Goal: Book appointment/travel/reservation: Book appointment/travel/reservation

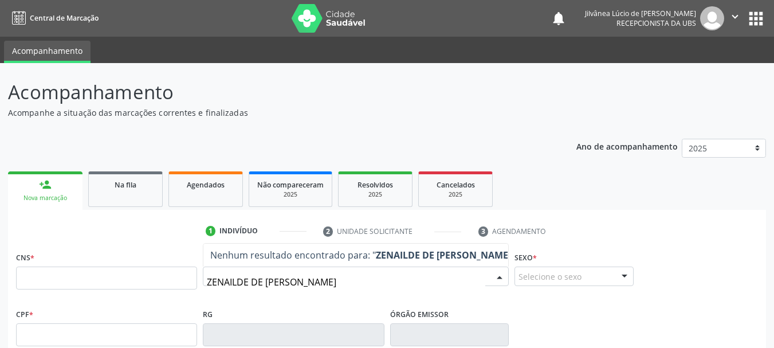
type input "[PERSON_NAME] DE [PERSON_NAME]"
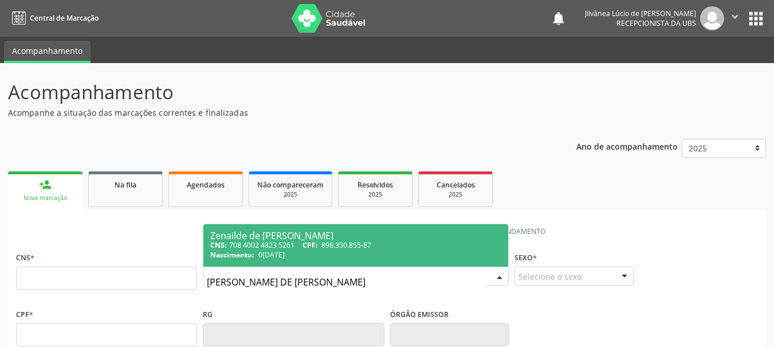
click at [325, 247] on span "898.350.855-87" at bounding box center [346, 245] width 50 height 10
type input "708 4002 4823 5261"
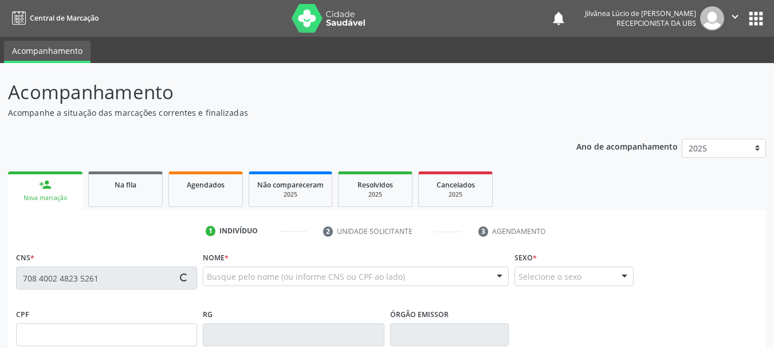
type input "898.350.855-87"
type input "0[DATE]"
type input "[PERSON_NAME]"
type input "[PHONE_NUMBER]"
type input "S/N"
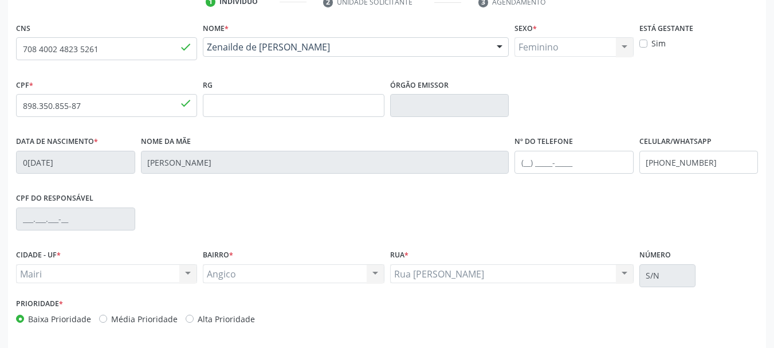
scroll to position [273, 0]
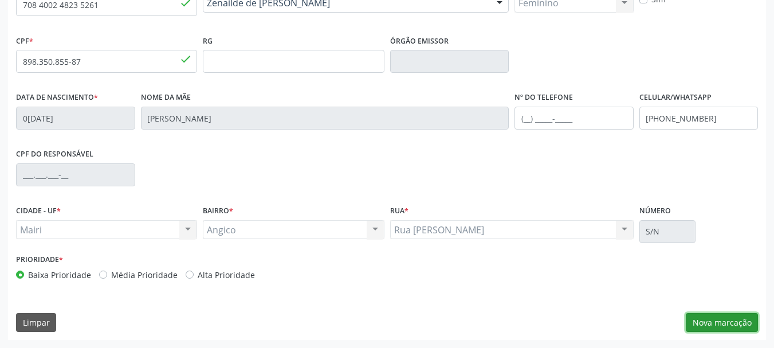
click at [703, 330] on button "Nova marcação" at bounding box center [721, 322] width 72 height 19
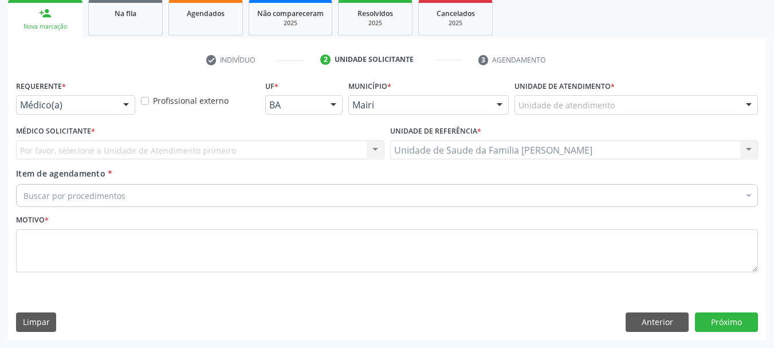
scroll to position [171, 0]
click at [568, 113] on div "Unidade de atendimento" at bounding box center [635, 104] width 243 height 19
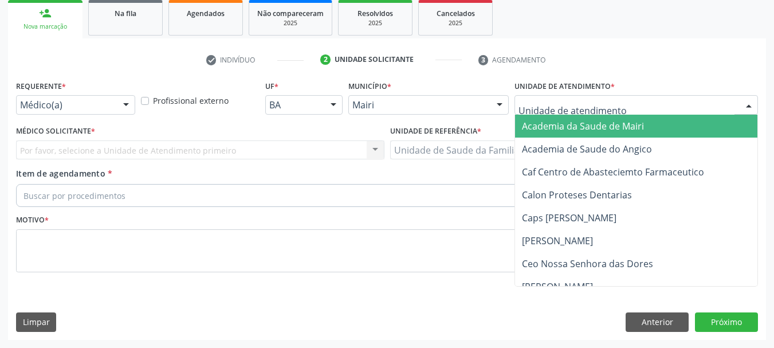
click at [88, 112] on div "Médico(a)" at bounding box center [75, 104] width 119 height 19
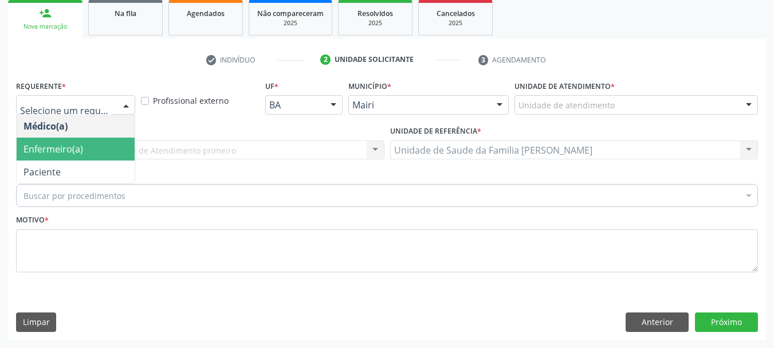
click at [90, 146] on span "Enfermeiro(a)" at bounding box center [76, 148] width 118 height 23
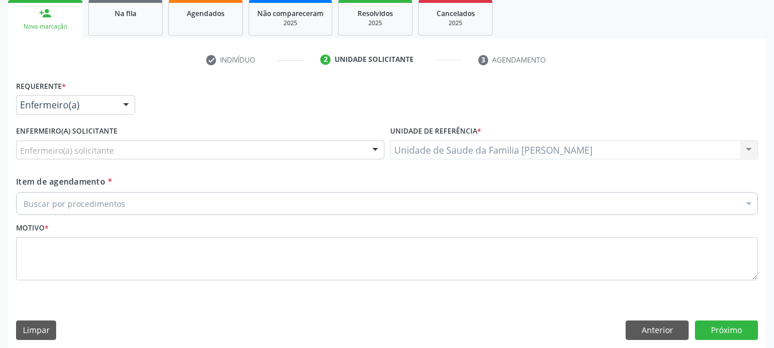
click at [121, 145] on div "Enfermeiro(a) solicitante" at bounding box center [200, 149] width 368 height 19
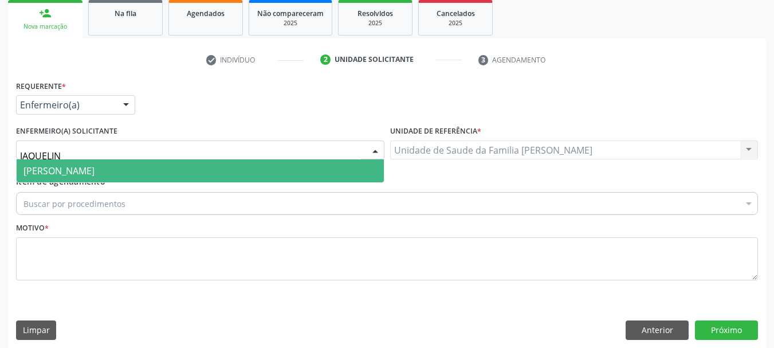
type input "JAQUELINE"
click at [143, 175] on span "[PERSON_NAME]" at bounding box center [200, 170] width 367 height 23
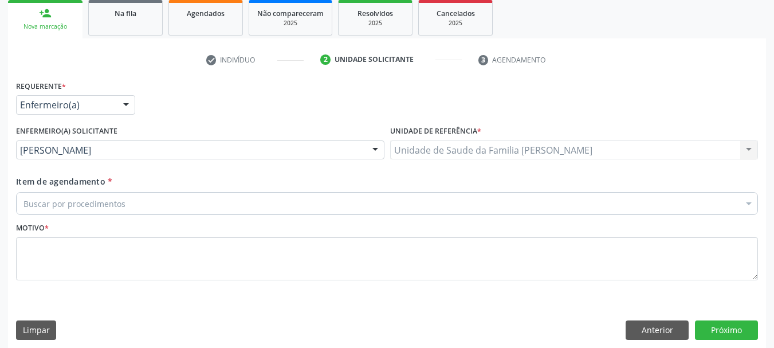
click at [152, 200] on div "Buscar por procedimentos" at bounding box center [386, 203] width 741 height 23
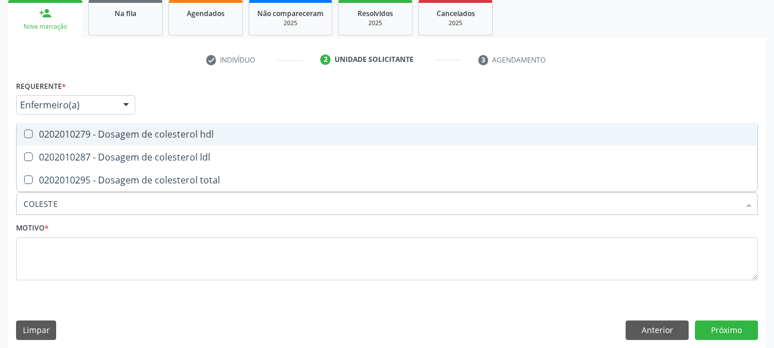
type input "COLESTER"
click at [149, 129] on div "0202010279 - Dosagem de colesterol hdl" at bounding box center [386, 133] width 727 height 9
checkbox hdl "true"
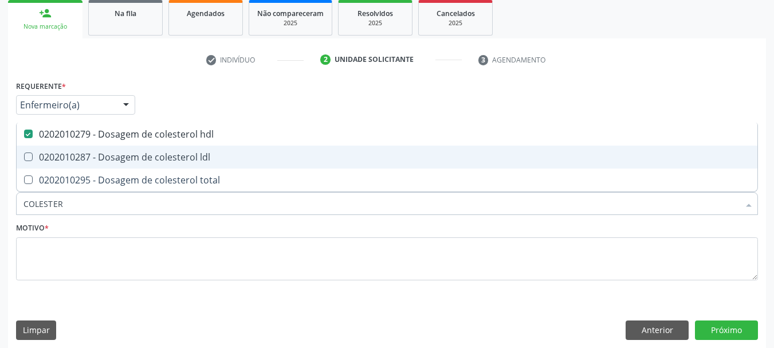
click at [172, 157] on div "0202010287 - Dosagem de colesterol ldl" at bounding box center [386, 156] width 727 height 9
checkbox ldl "true"
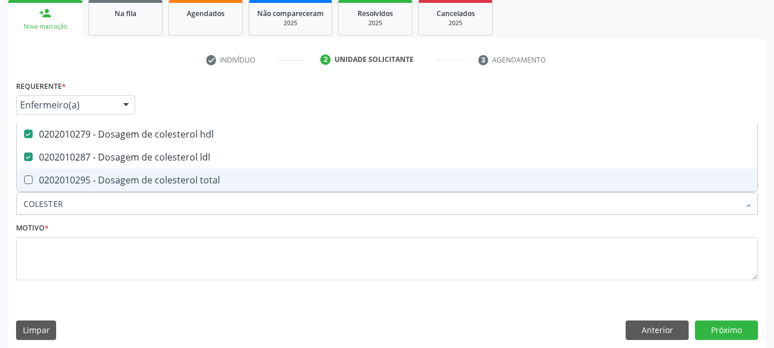
click at [180, 172] on span "0202010295 - Dosagem de colesterol total" at bounding box center [387, 179] width 740 height 23
checkbox total "true"
drag, startPoint x: 88, startPoint y: 201, endPoint x: 0, endPoint y: 205, distance: 87.7
click at [0, 205] on div "Acompanhamento Acompanhe a situação das marcações correntes e finalizadas Relat…" at bounding box center [387, 124] width 774 height 464
type input "PO"
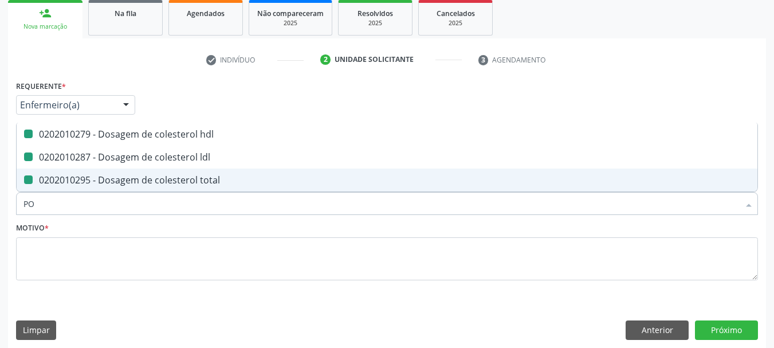
checkbox hdl "false"
checkbox ldl "false"
checkbox total "false"
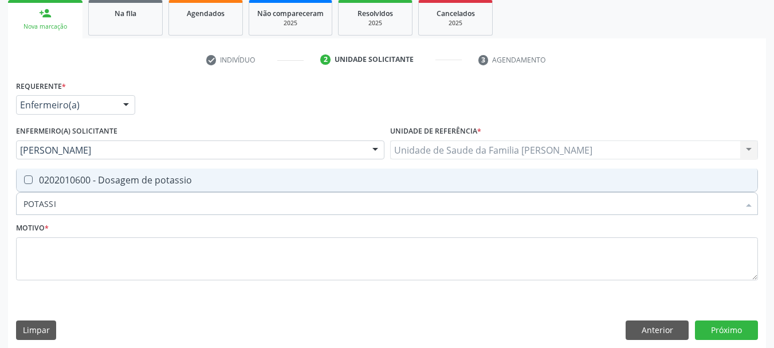
type input "POTASSIO"
click at [23, 177] on div at bounding box center [21, 179] width 9 height 9
checkbox potassio "true"
drag, startPoint x: 80, startPoint y: 202, endPoint x: 0, endPoint y: 206, distance: 79.7
click at [0, 206] on div "Acompanhamento Acompanhe a situação das marcações correntes e finalizadas Relat…" at bounding box center [387, 124] width 774 height 464
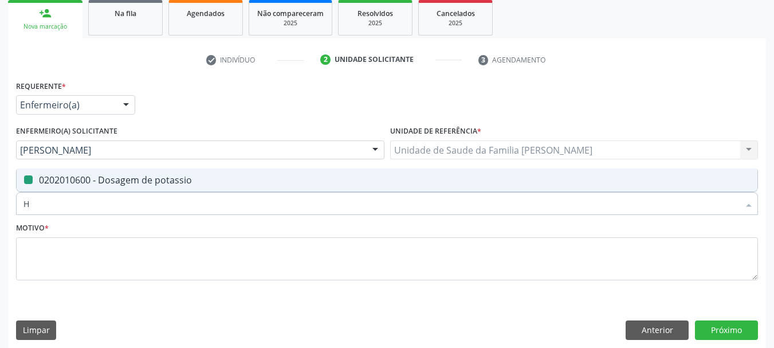
type input "HE"
checkbox potassio "false"
type input "HEMOGRAMA"
click at [32, 181] on completo at bounding box center [28, 179] width 9 height 9
click at [24, 181] on completo "checkbox" at bounding box center [20, 179] width 7 height 7
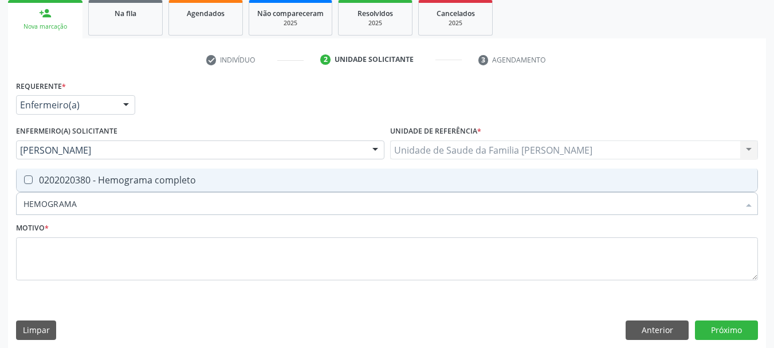
checkbox completo "true"
drag, startPoint x: 92, startPoint y: 206, endPoint x: 0, endPoint y: 201, distance: 91.8
click at [0, 203] on div "Acompanhamento Acompanhe a situação das marcações correntes e finalizadas Relat…" at bounding box center [387, 124] width 774 height 464
type input "GL"
checkbox completo "false"
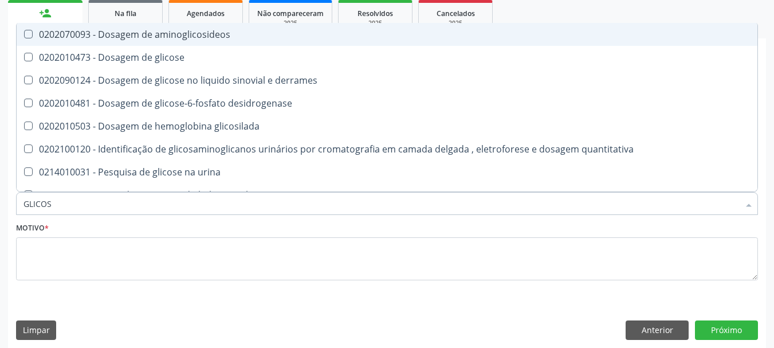
type input "GLICOSE"
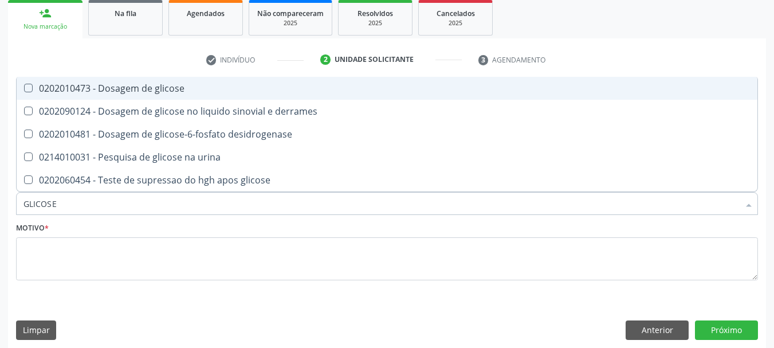
click at [83, 93] on div "0202010473 - Dosagem de glicose" at bounding box center [386, 88] width 727 height 9
checkbox glicose "true"
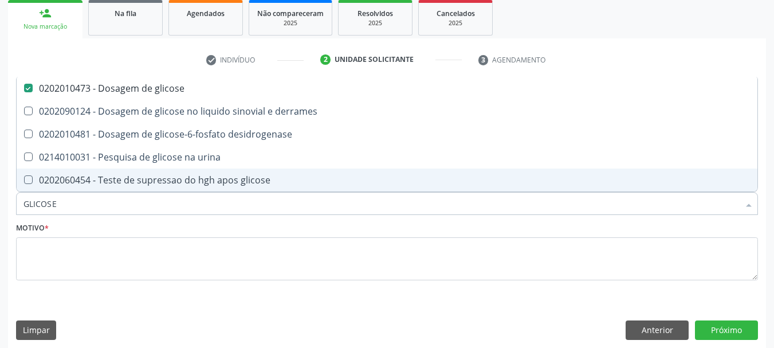
drag, startPoint x: 68, startPoint y: 203, endPoint x: 0, endPoint y: 204, distance: 67.6
click at [0, 204] on div "Acompanhamento Acompanhe a situação das marcações correntes e finalizadas Relat…" at bounding box center [387, 124] width 774 height 464
type input "GL"
checkbox glicose "false"
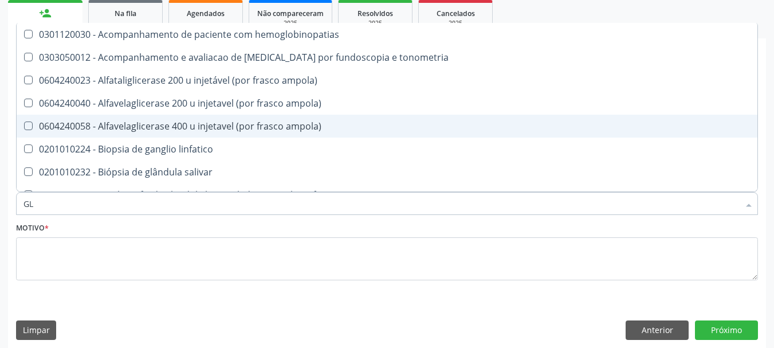
type input "GLI"
checkbox campimetria\) "true"
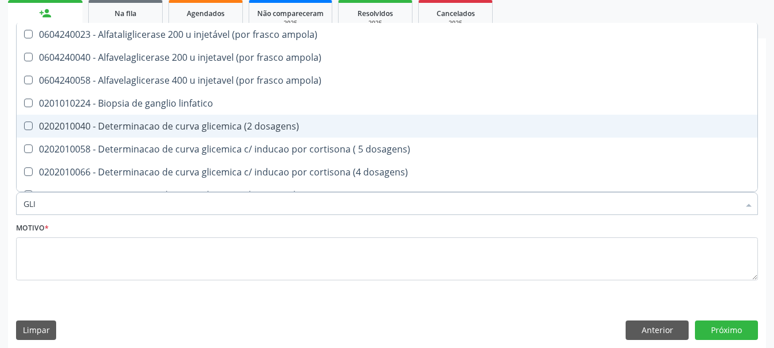
type input "GLIC"
checkbox aminoglicosideos "true"
checkbox glicose "false"
type input "GLICO"
checkbox ampola\) "true"
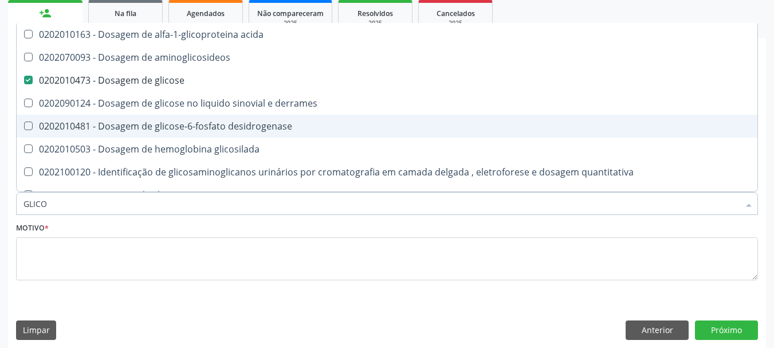
type input "GLICOS"
checkbox aminoglicosideos "true"
checkbox glicose "false"
type input "GLICOSI"
checkbox aminoglicosideos "false"
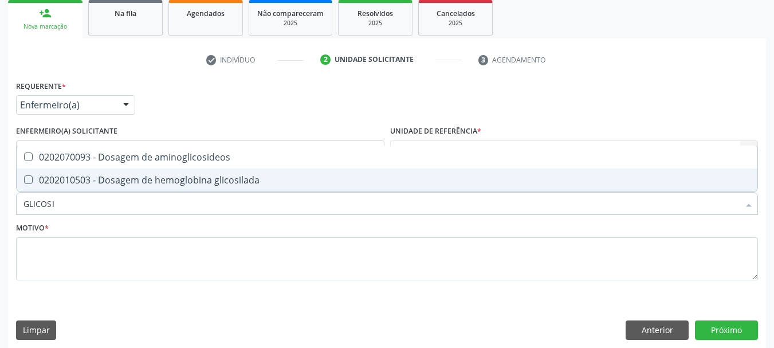
type input "GLICOSIL"
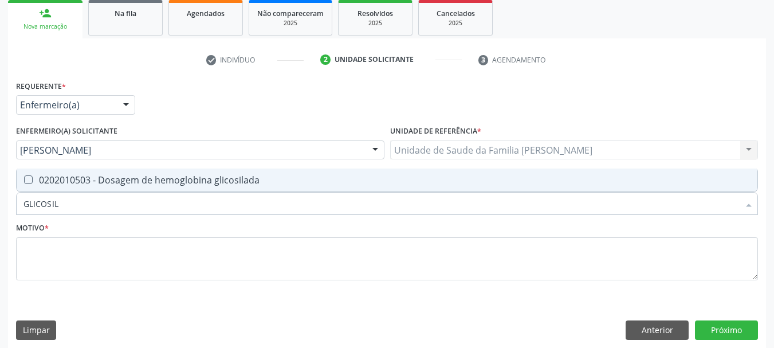
click at [28, 182] on glicosilada at bounding box center [28, 179] width 9 height 9
click at [24, 182] on glicosilada "checkbox" at bounding box center [20, 179] width 7 height 7
checkbox glicosilada "true"
click at [0, 209] on div "Acompanhamento Acompanhe a situação das marcações correntes e finalizadas Relat…" at bounding box center [387, 124] width 774 height 464
type input "URI"
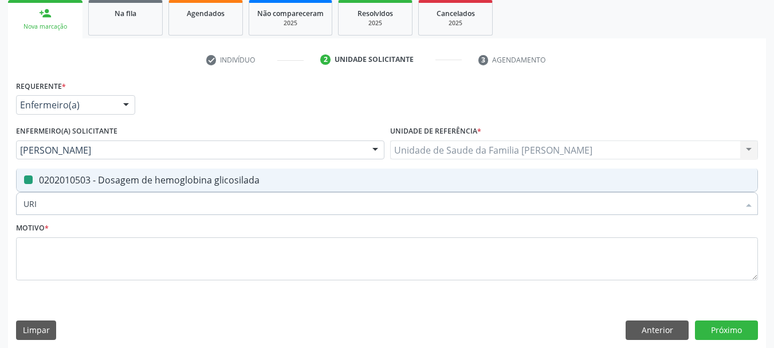
checkbox glicosilada "false"
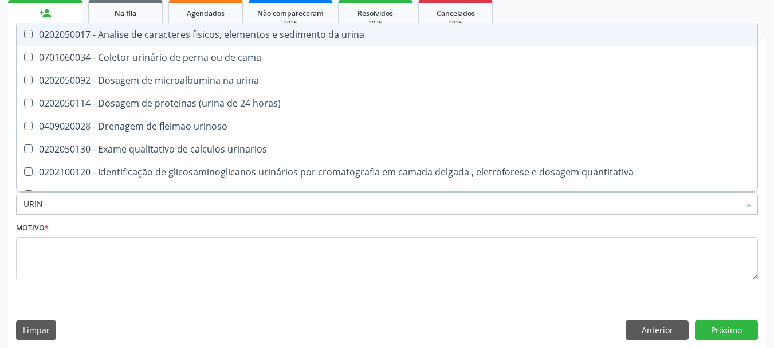
type input "URINA"
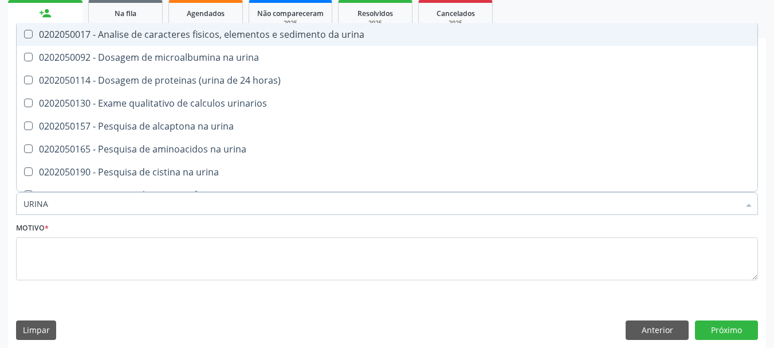
click at [179, 38] on div "0202050017 - Analise de caracteres fisicos, elementos e sedimento da urina" at bounding box center [386, 34] width 727 height 9
checkbox urina "true"
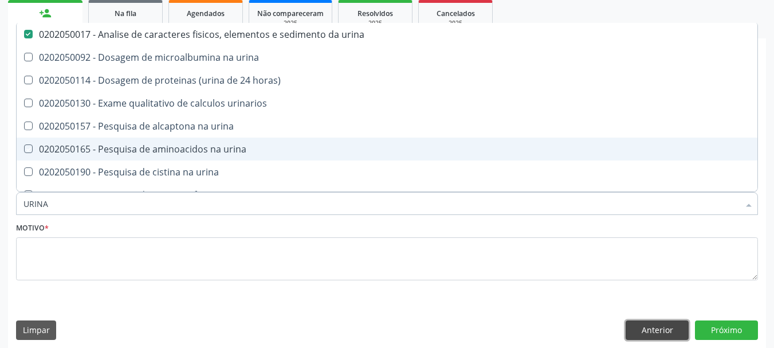
click at [668, 332] on button "Anterior" at bounding box center [656, 329] width 63 height 19
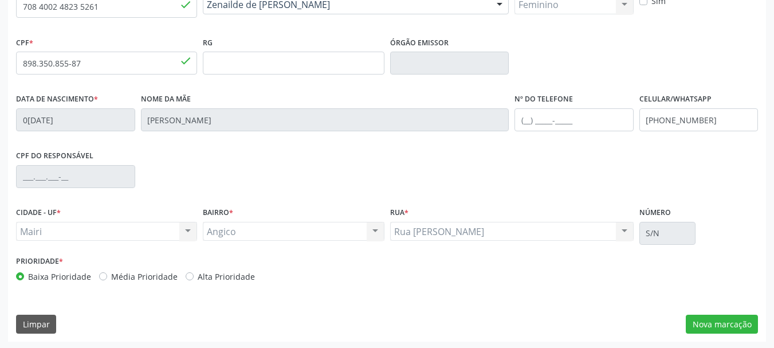
scroll to position [273, 0]
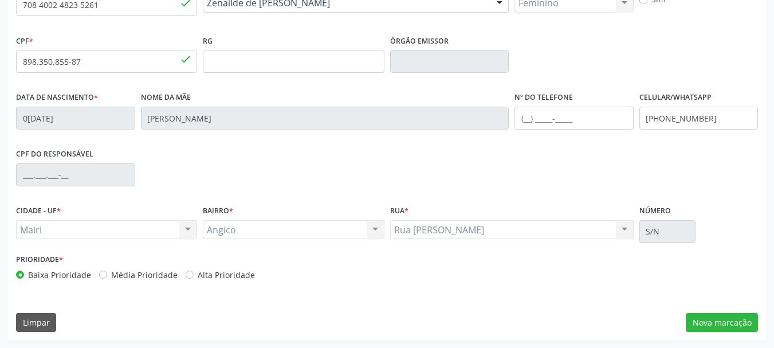
click at [198, 273] on label "Alta Prioridade" at bounding box center [226, 275] width 57 height 12
click at [186, 273] on input "Alta Prioridade" at bounding box center [190, 274] width 8 height 10
radio input "true"
click at [730, 319] on button "Nova marcação" at bounding box center [721, 322] width 72 height 19
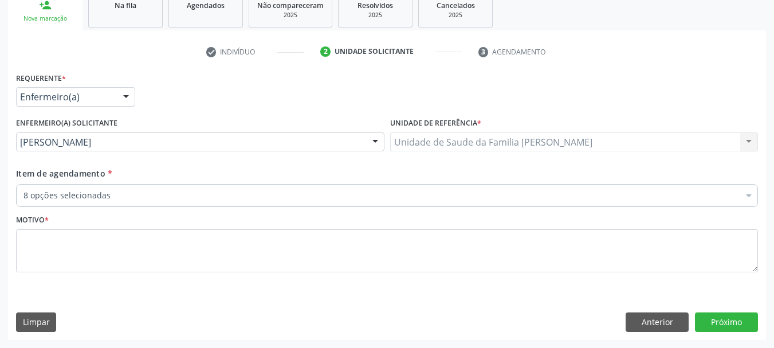
scroll to position [179, 0]
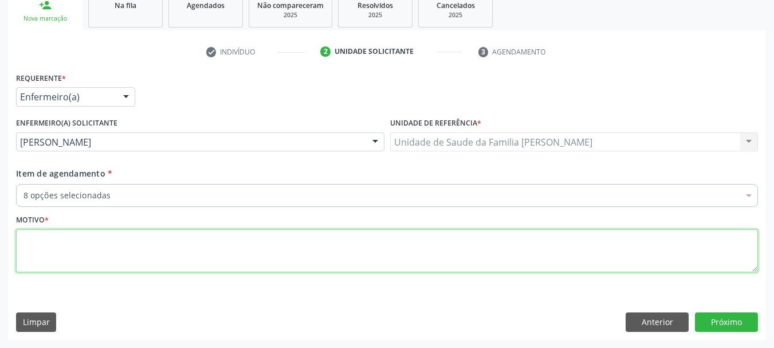
click at [191, 232] on textarea at bounding box center [386, 251] width 741 height 44
type textarea "f"
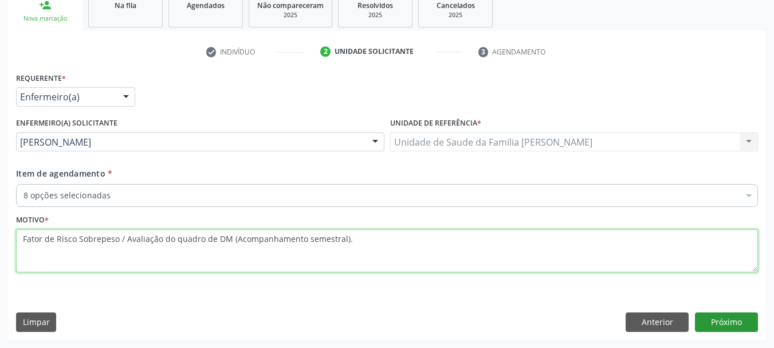
type textarea "Fator de Risco Sobrepeso / Avaliação do quadro de DM (Acompanhamento semestral)."
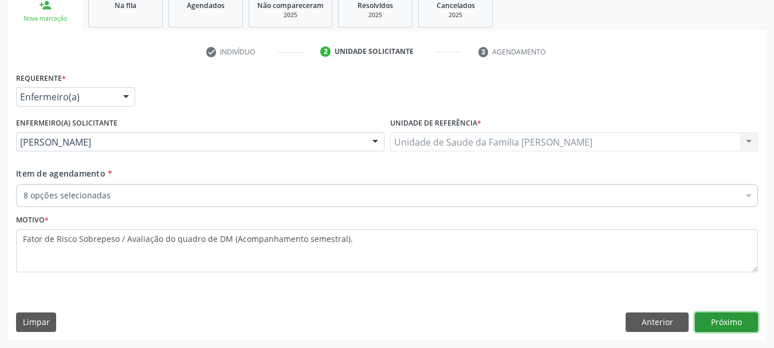
click at [717, 319] on button "Próximo" at bounding box center [726, 321] width 63 height 19
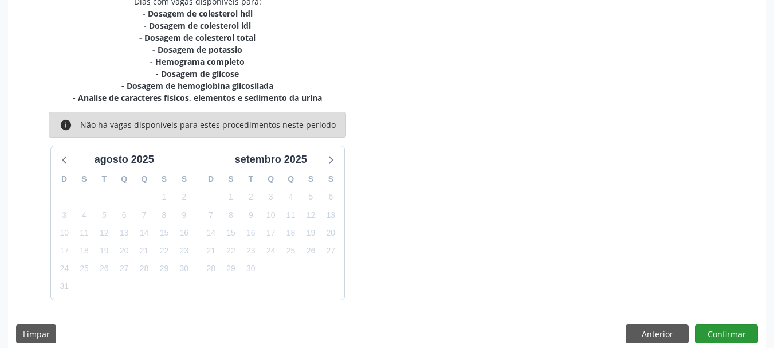
scroll to position [269, 0]
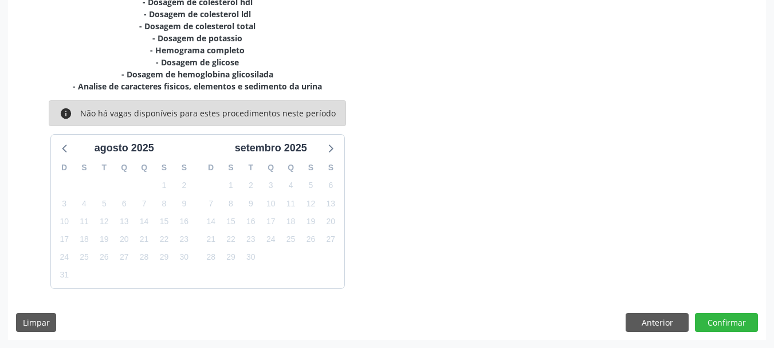
click at [711, 311] on div "Dias com vagas disponíveis para: - Dosagem de colesterol hdl - Dosagem de coles…" at bounding box center [386, 162] width 757 height 356
click at [727, 317] on button "Confirmar" at bounding box center [726, 322] width 63 height 19
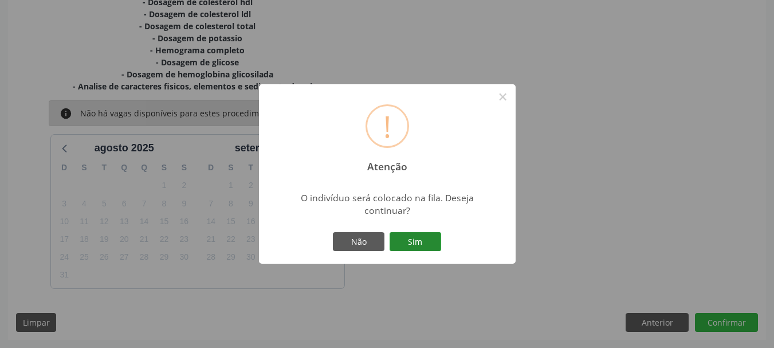
click at [420, 244] on button "Sim" at bounding box center [415, 241] width 52 height 19
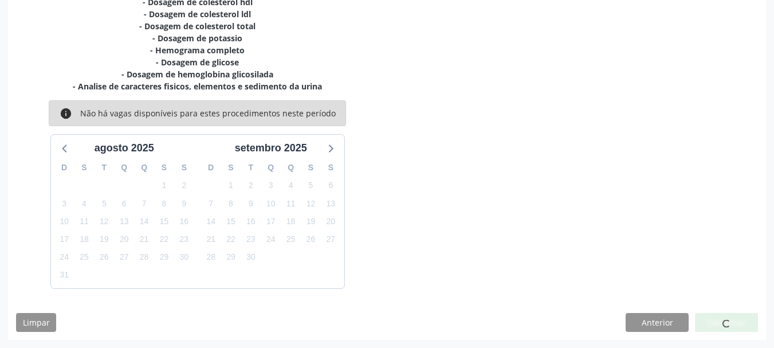
scroll to position [34, 0]
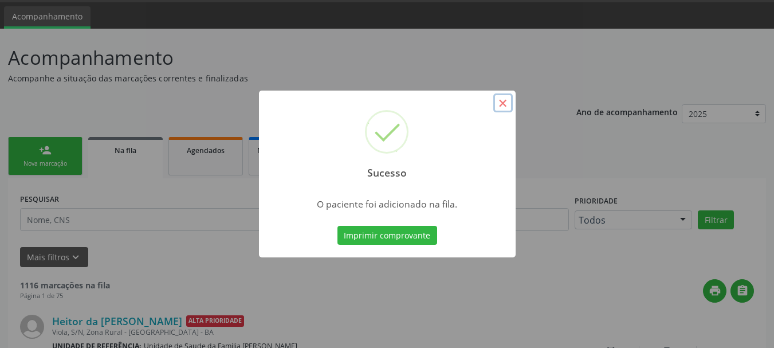
click at [500, 106] on button "×" at bounding box center [502, 102] width 19 height 19
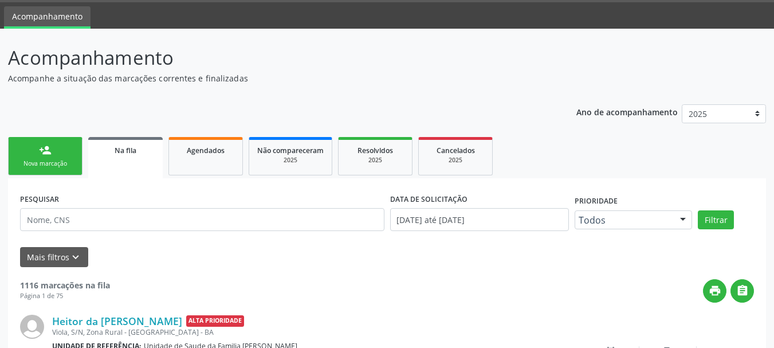
click at [59, 160] on div "Nova marcação" at bounding box center [45, 163] width 57 height 9
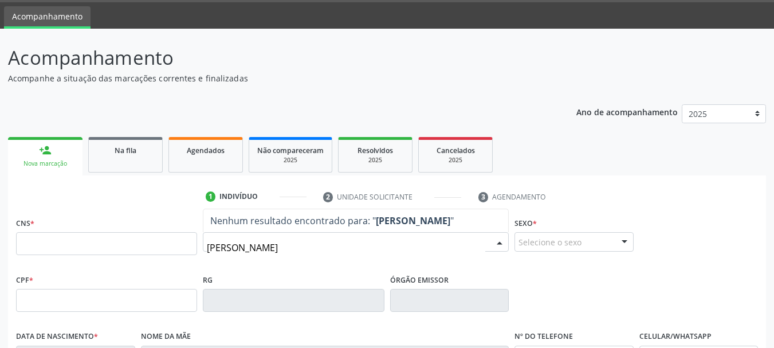
click at [244, 246] on input "[PERSON_NAME]" at bounding box center [346, 247] width 278 height 23
type input "[PERSON_NAME]"
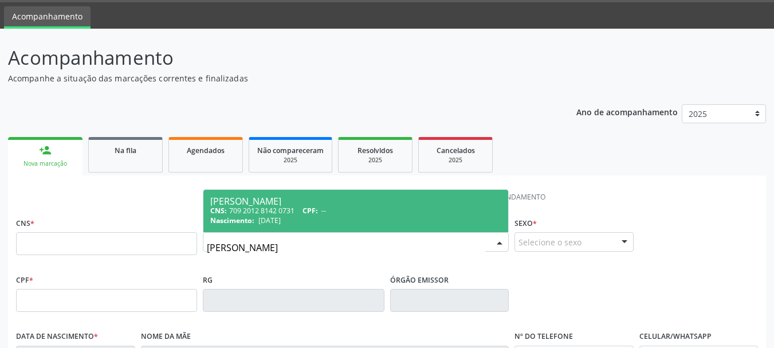
click at [280, 202] on div "[PERSON_NAME]" at bounding box center [355, 200] width 291 height 9
type input "709 2012 8142 0731"
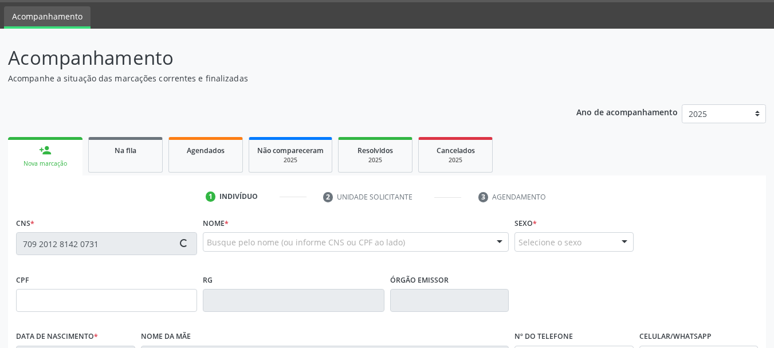
type input "0196016207"
type input "SSP-BA"
type input "[DATE]"
type input "[PERSON_NAME]"
type input "[PHONE_NUMBER]"
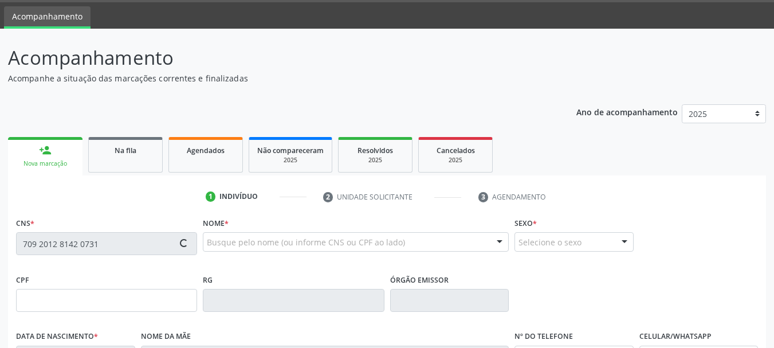
type input "[PHONE_NUMBER]"
type input "S/N"
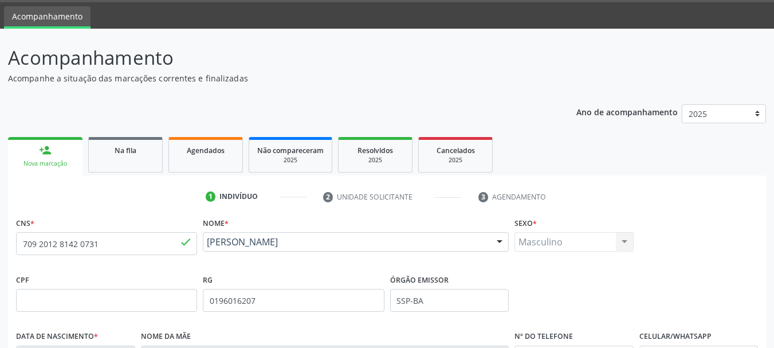
scroll to position [273, 0]
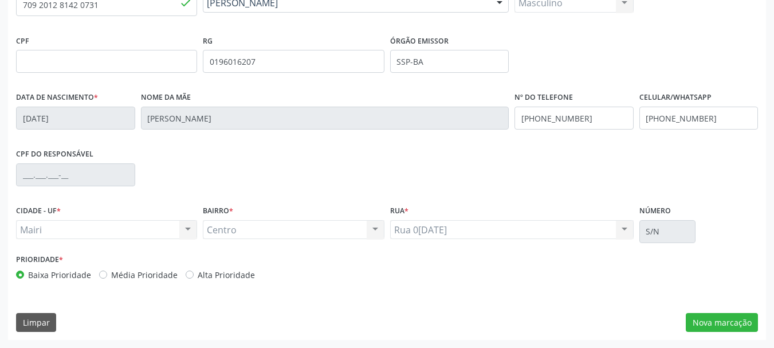
click at [198, 277] on label "Alta Prioridade" at bounding box center [226, 275] width 57 height 12
click at [187, 277] on input "Alta Prioridade" at bounding box center [190, 274] width 8 height 10
radio input "true"
click at [693, 330] on button "Nova marcação" at bounding box center [721, 322] width 72 height 19
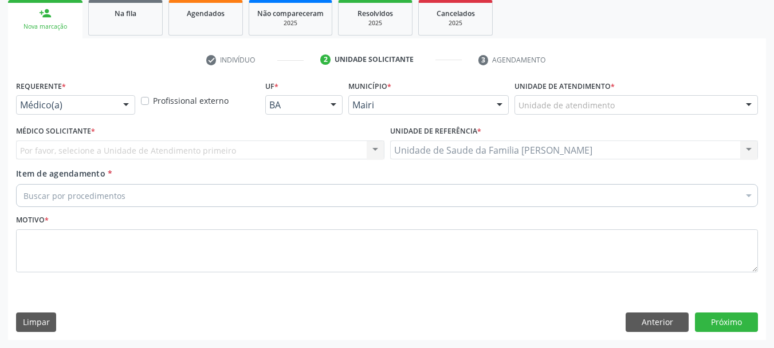
scroll to position [171, 0]
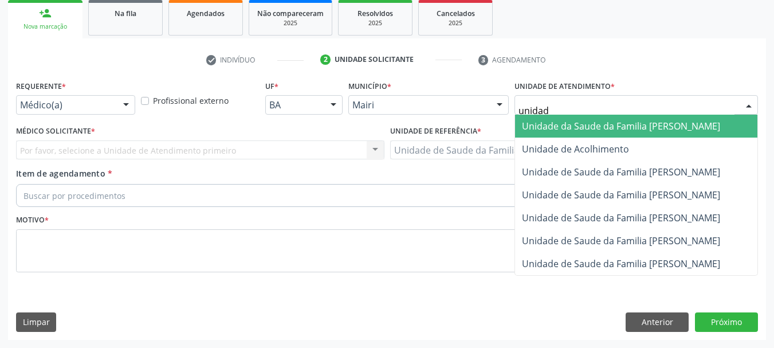
type input "unidade"
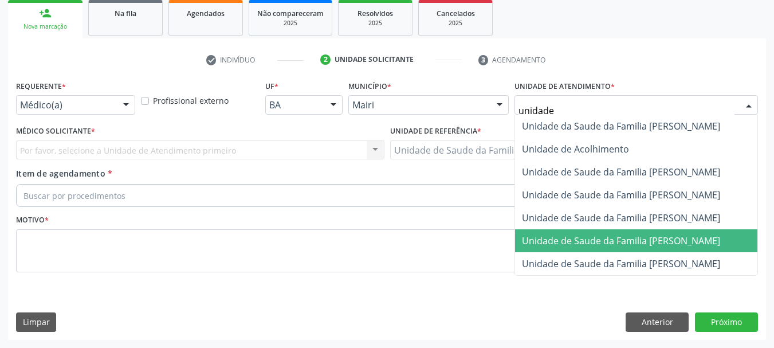
click at [645, 238] on span "Unidade de Saude da Familia [PERSON_NAME]" at bounding box center [621, 240] width 198 height 13
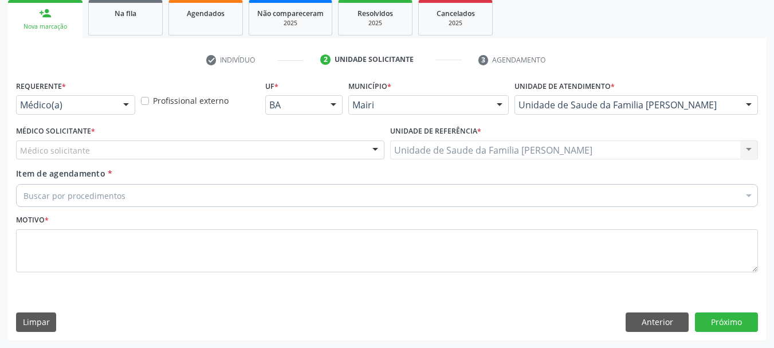
click at [182, 148] on div "Médico solicitante" at bounding box center [200, 149] width 368 height 19
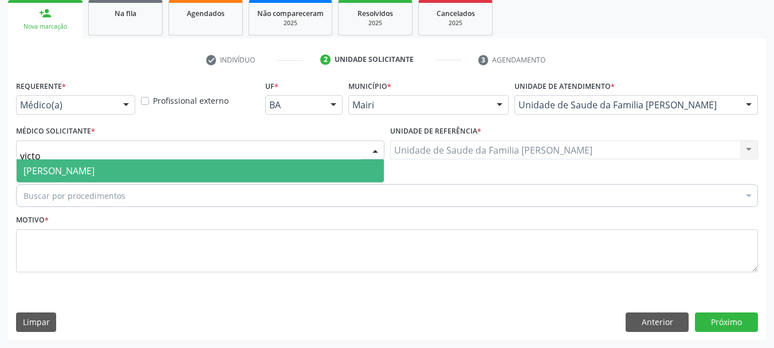
type input "victor"
click at [162, 176] on span "[PERSON_NAME]" at bounding box center [200, 170] width 367 height 23
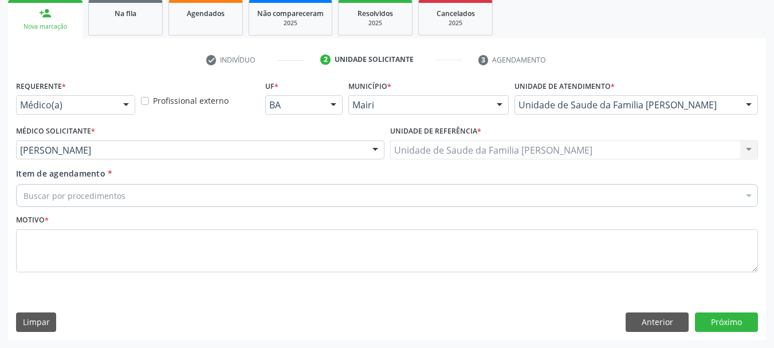
click at [160, 199] on div "Buscar por procedimentos" at bounding box center [386, 195] width 741 height 23
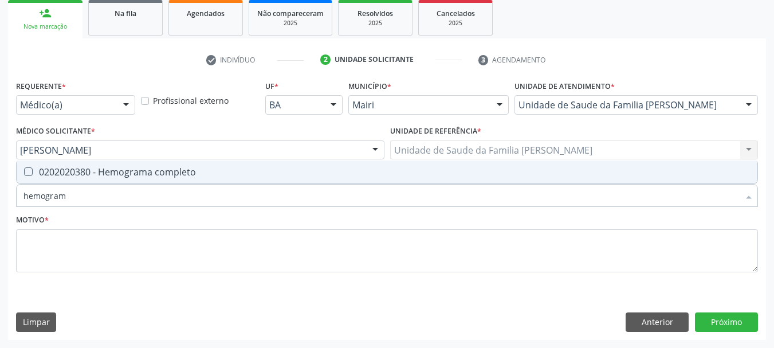
type input "hemograma"
click at [134, 171] on div "0202020380 - Hemograma completo" at bounding box center [386, 171] width 727 height 9
checkbox completo "true"
drag, startPoint x: 75, startPoint y: 206, endPoint x: 0, endPoint y: 207, distance: 75.0
click at [0, 207] on div "Acompanhamento Acompanhe a situação das marcações correntes e finalizadas Relat…" at bounding box center [387, 120] width 774 height 456
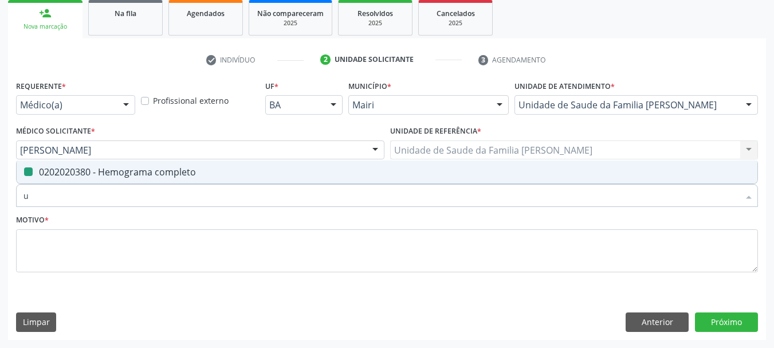
type input "ur"
checkbox completo "false"
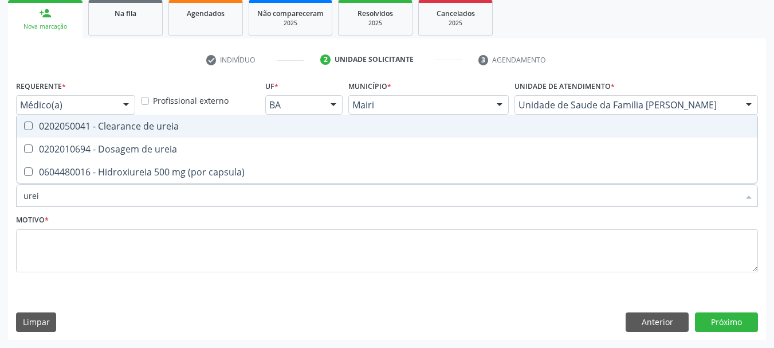
type input "ureia"
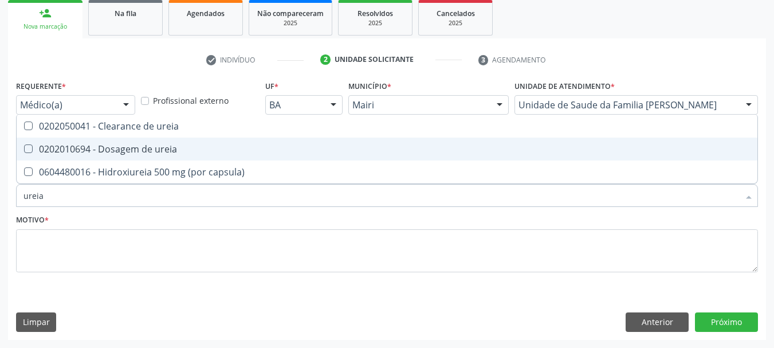
click at [50, 153] on div "0202010694 - Dosagem de ureia" at bounding box center [386, 148] width 727 height 9
checkbox ureia "true"
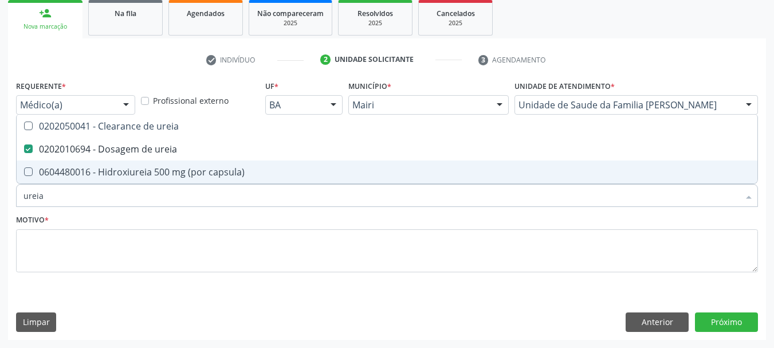
click at [0, 206] on div "Acompanhamento Acompanhe a situação das marcações correntes e finalizadas Relat…" at bounding box center [387, 120] width 774 height 456
type input "c"
checkbox ureia "false"
type input "creatinina"
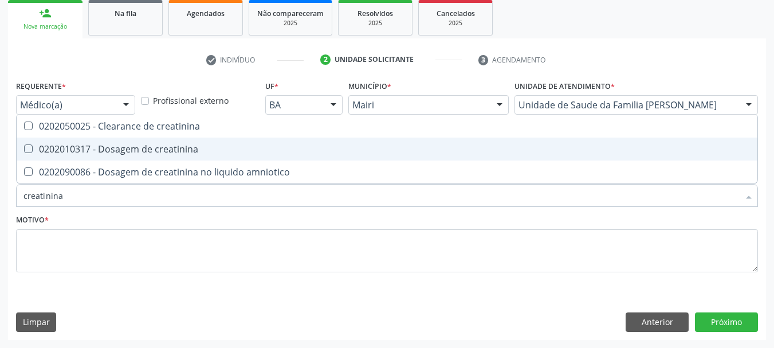
click at [97, 145] on div "0202010317 - Dosagem de creatinina" at bounding box center [386, 148] width 727 height 9
checkbox creatinina "true"
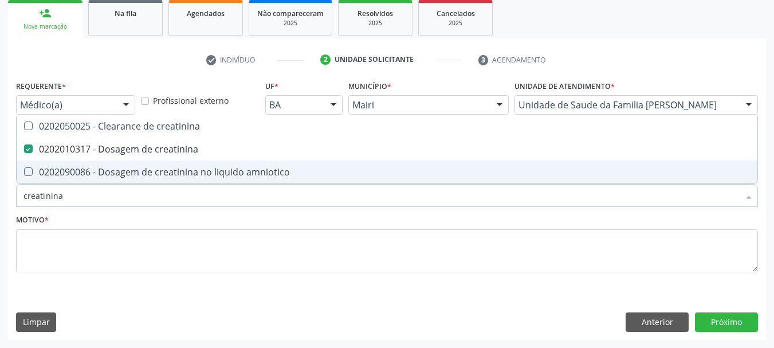
drag, startPoint x: 83, startPoint y: 191, endPoint x: 0, endPoint y: 198, distance: 83.3
click at [0, 198] on div "Acompanhamento Acompanhe a situação das marcações correntes e finalizadas Relat…" at bounding box center [387, 120] width 774 height 456
type input "s"
checkbox creatinina "false"
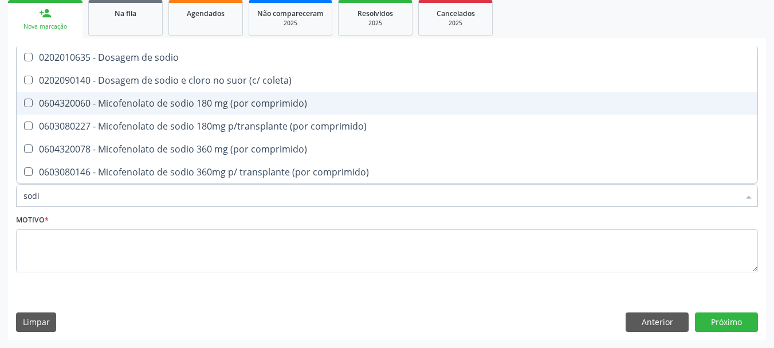
type input "sodio"
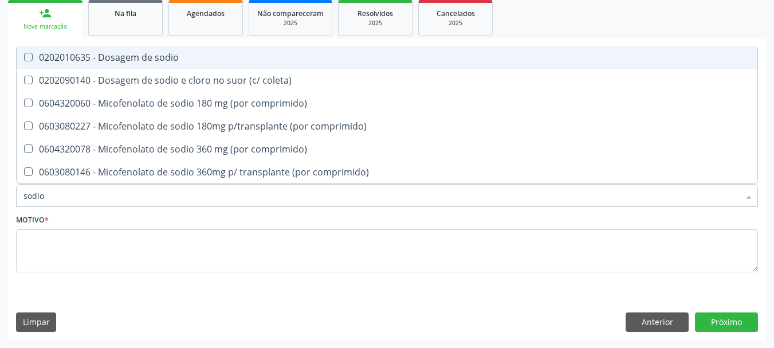
click at [68, 59] on div "0202010635 - Dosagem de sodio" at bounding box center [386, 57] width 727 height 9
checkbox sodio "true"
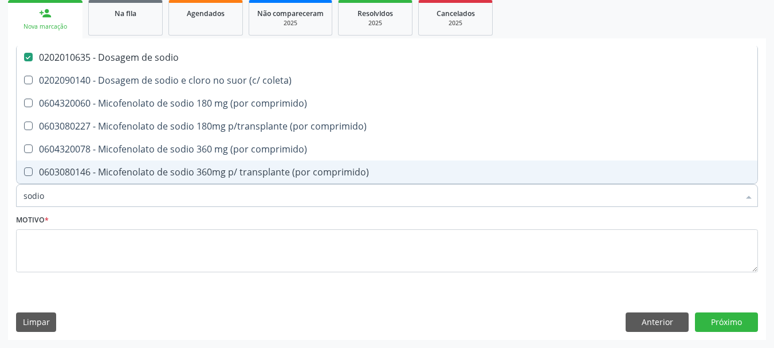
drag, startPoint x: 53, startPoint y: 191, endPoint x: 4, endPoint y: 203, distance: 50.0
click at [4, 203] on div "Acompanhamento Acompanhe a situação das marcações correntes e finalizadas Relat…" at bounding box center [387, 120] width 774 height 456
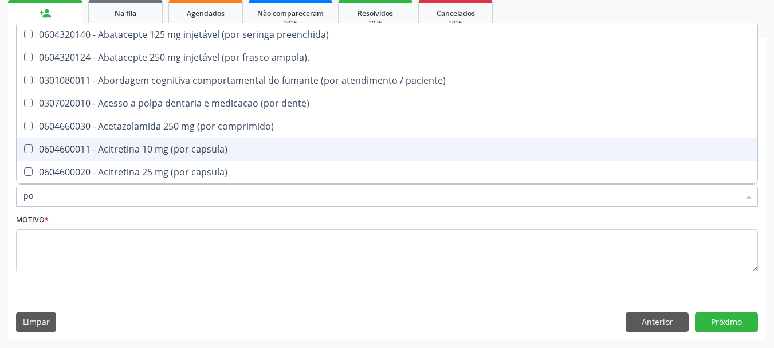
type input "pot"
checkbox preenchida\) "false"
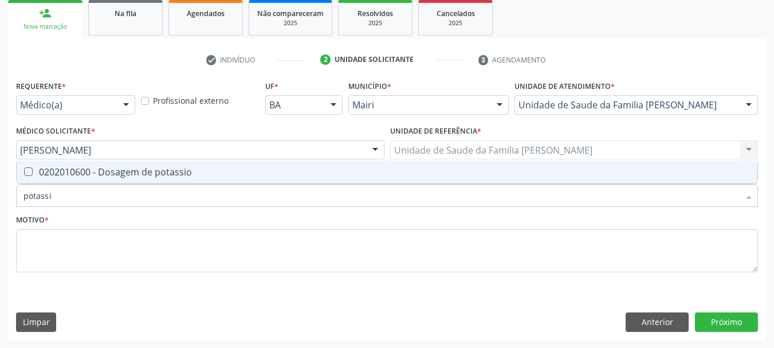
type input "potassio"
click at [73, 176] on div "0202010600 - Dosagem de potassio" at bounding box center [386, 171] width 727 height 9
checkbox potassio "true"
drag, startPoint x: 77, startPoint y: 189, endPoint x: 0, endPoint y: 199, distance: 77.9
click at [0, 199] on div "Acompanhamento Acompanhe a situação das marcações correntes e finalizadas Relat…" at bounding box center [387, 120] width 774 height 456
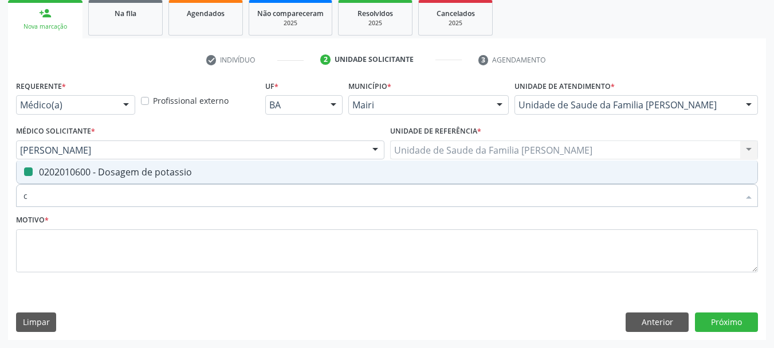
type input "ca"
checkbox potassio "false"
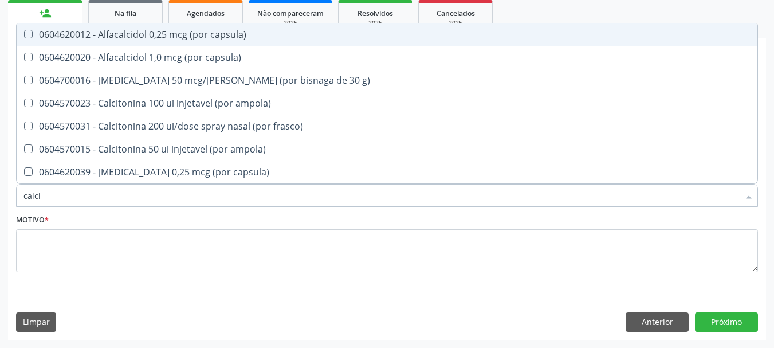
type input "calcio"
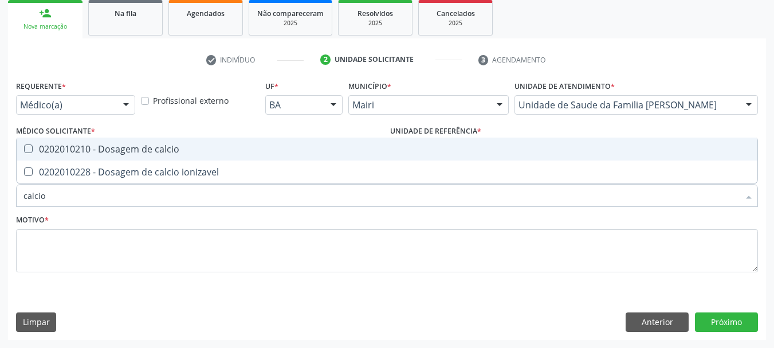
click at [27, 153] on div "0202010210 - Dosagem de calcio" at bounding box center [386, 148] width 727 height 9
checkbox calcio "true"
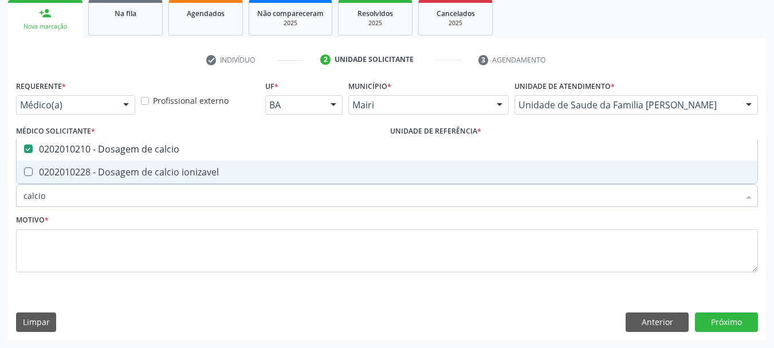
drag, startPoint x: 50, startPoint y: 200, endPoint x: 0, endPoint y: 217, distance: 52.5
click at [0, 219] on div "Acompanhamento Acompanhe a situação das marcações correntes e finalizadas Relat…" at bounding box center [387, 120] width 774 height 456
type input "fos"
checkbox calcio "false"
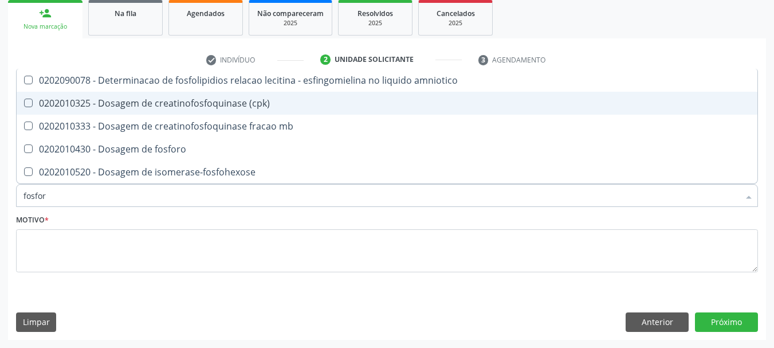
type input "fosforo"
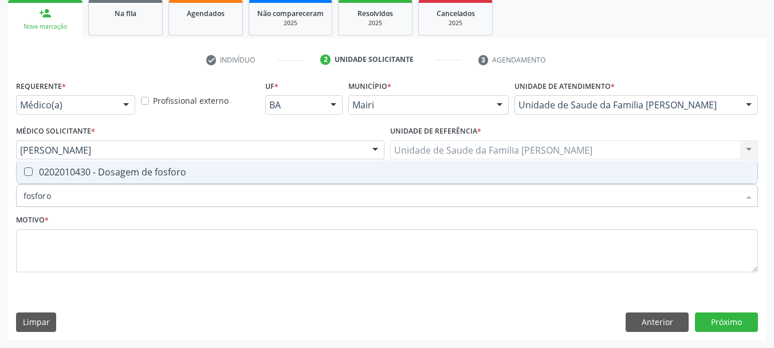
click at [77, 164] on span "0202010430 - Dosagem de fosforo" at bounding box center [387, 171] width 740 height 23
checkbox fosforo "true"
drag, startPoint x: 65, startPoint y: 202, endPoint x: 0, endPoint y: 210, distance: 65.2
click at [0, 210] on div "Acompanhamento Acompanhe a situação das marcações correntes e finalizadas Relat…" at bounding box center [387, 120] width 774 height 456
type input "ma"
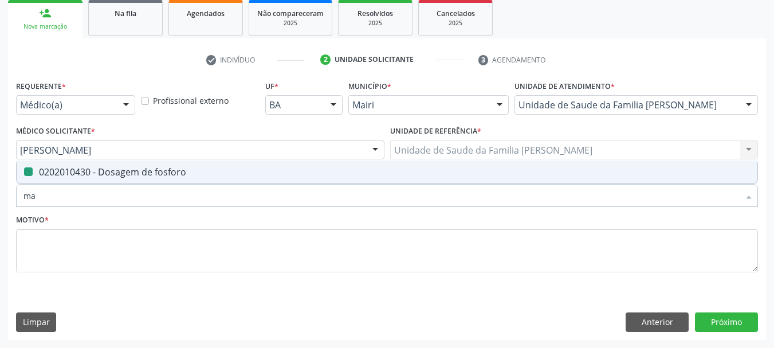
checkbox fosforo "false"
type input "[MEDICAL_DATA]"
click at [41, 172] on div "0202010562 - Dosagem de [MEDICAL_DATA]" at bounding box center [386, 171] width 727 height 9
checkbox magnesio "true"
drag, startPoint x: 79, startPoint y: 199, endPoint x: 0, endPoint y: 223, distance: 82.4
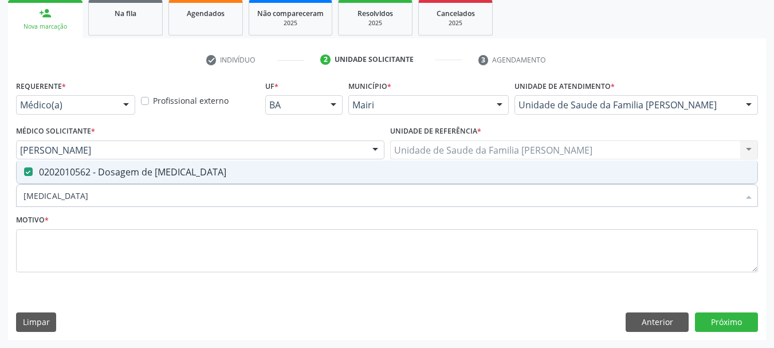
click at [0, 223] on div "Acompanhamento Acompanhe a situação das marcações correntes e finalizadas Relat…" at bounding box center [387, 120] width 774 height 456
type input "u"
checkbox magnesio "false"
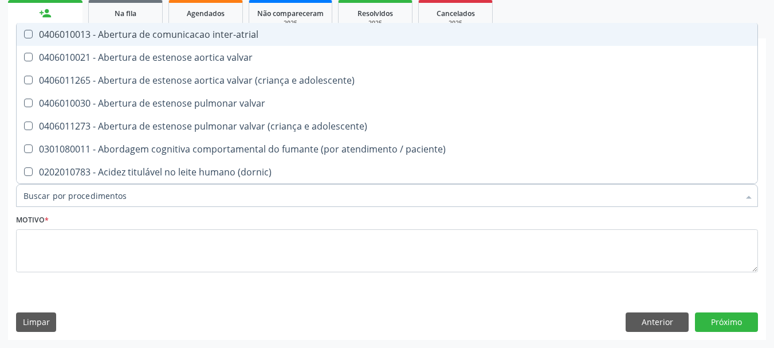
checkbox ureia "false"
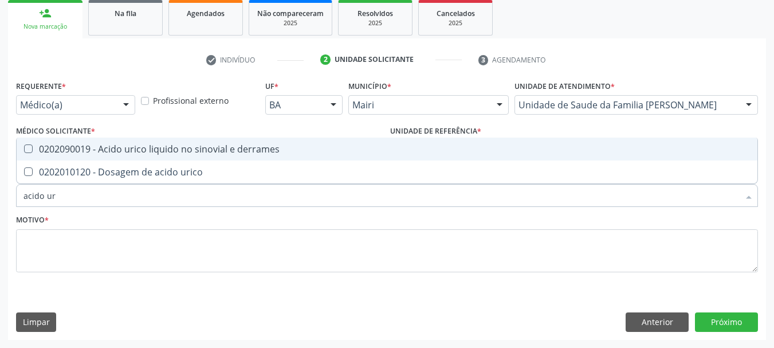
type input "acido uri"
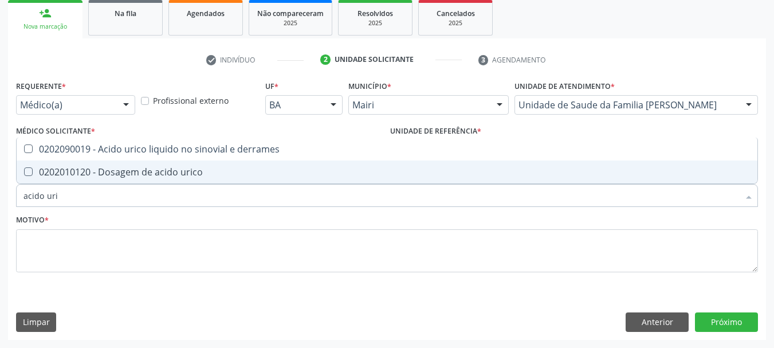
click at [50, 183] on span "0202010120 - Dosagem de acido urico" at bounding box center [387, 171] width 740 height 23
checkbox urico "true"
drag, startPoint x: 68, startPoint y: 193, endPoint x: 0, endPoint y: 207, distance: 69.5
click at [0, 207] on div "Acompanhamento Acompanhe a situação das marcações correntes e finalizadas Relat…" at bounding box center [387, 120] width 774 height 456
type input "su"
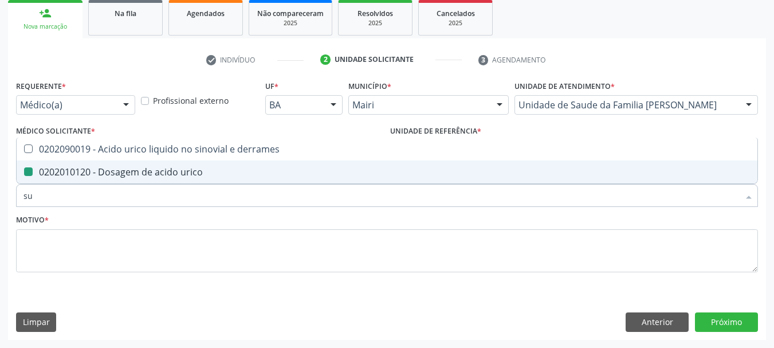
checkbox urico "false"
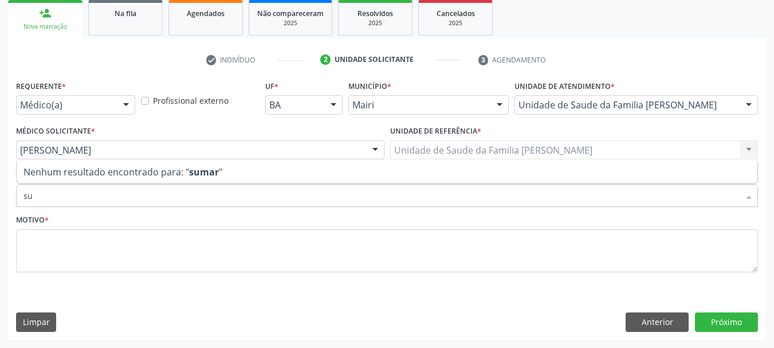
type input "s"
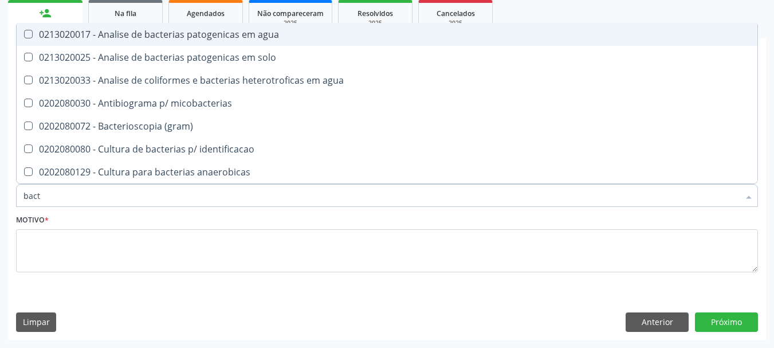
type input "bacte"
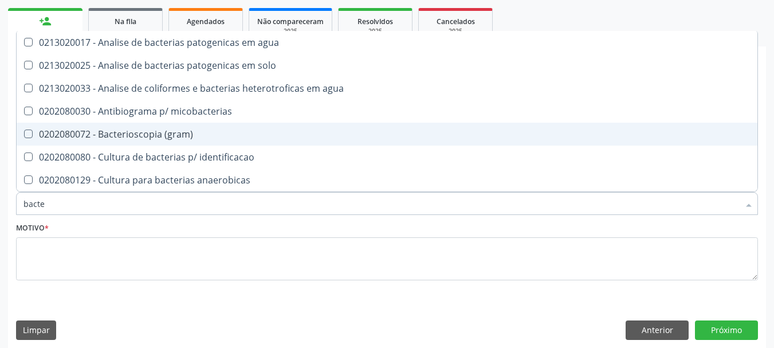
scroll to position [114, 0]
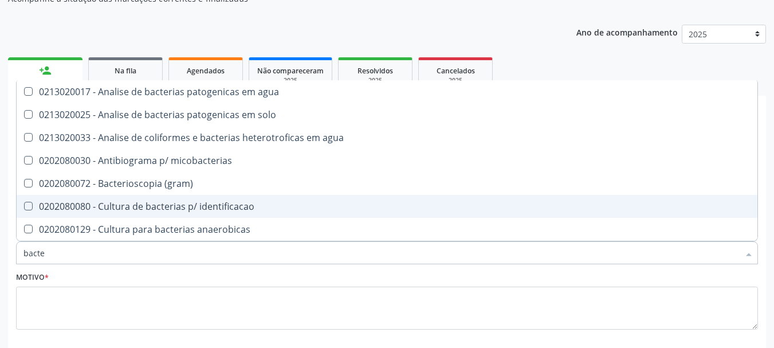
drag, startPoint x: 49, startPoint y: 255, endPoint x: 0, endPoint y: 272, distance: 52.0
click at [0, 272] on div "Acompanhamento Acompanhe a situação das marcações correntes e finalizadas Relat…" at bounding box center [387, 177] width 774 height 456
click at [119, 203] on div "0202080080 - Cultura de bacterias p/ identificacao" at bounding box center [386, 206] width 727 height 9
checkbox identificacao "true"
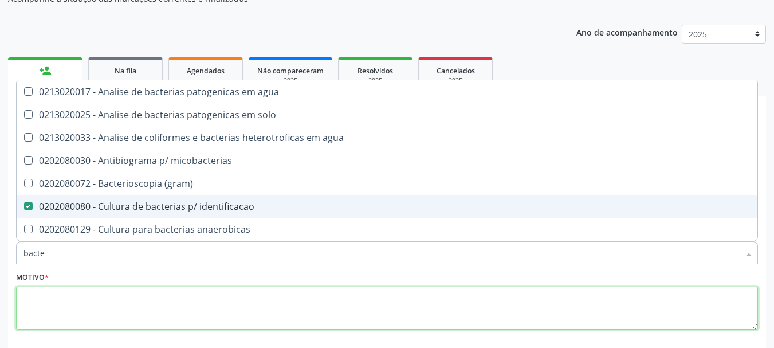
click at [65, 286] on textarea at bounding box center [386, 308] width 741 height 44
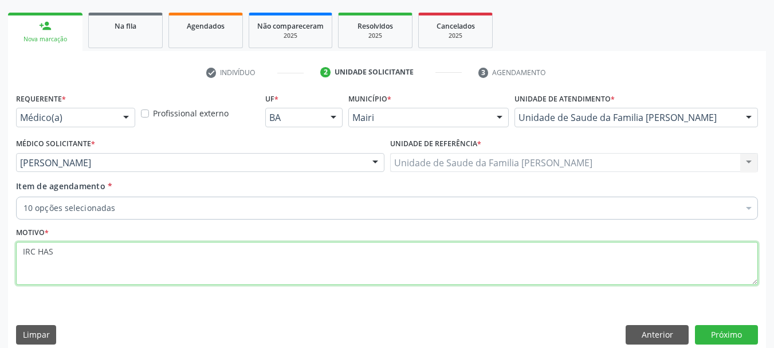
scroll to position [171, 0]
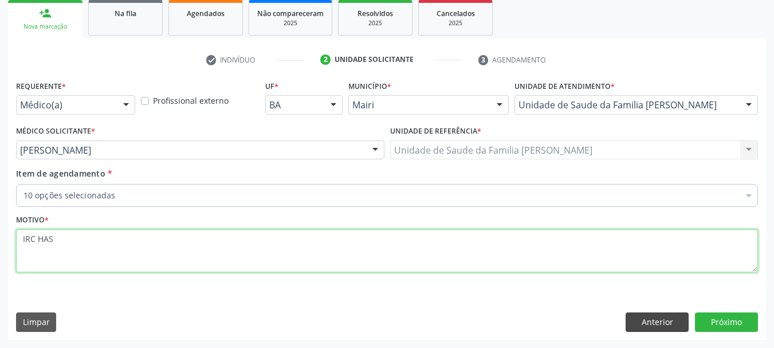
type textarea "IRC HAS"
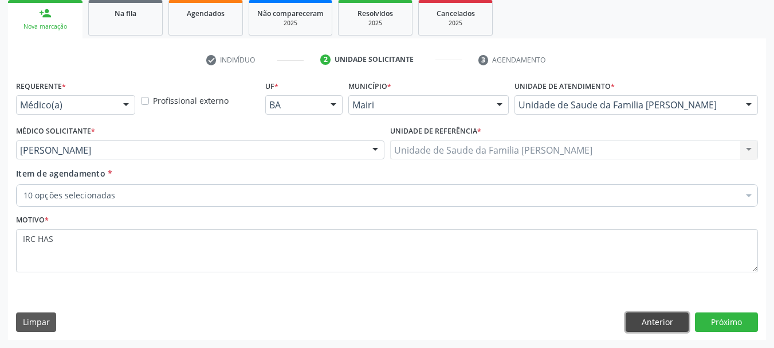
click at [632, 325] on button "Anterior" at bounding box center [656, 321] width 63 height 19
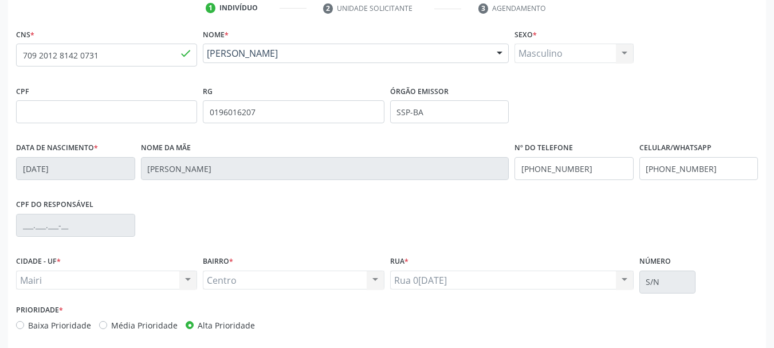
scroll to position [273, 0]
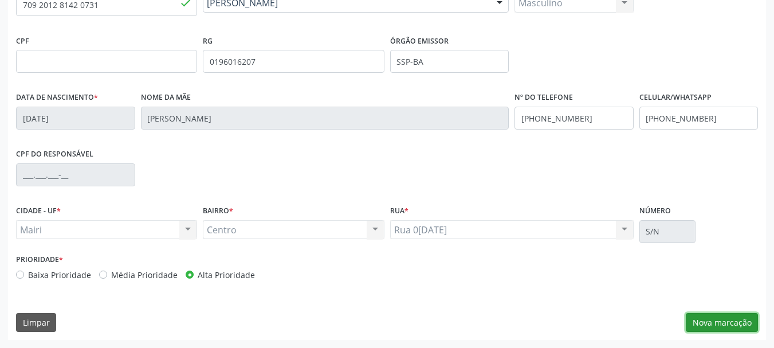
click at [726, 322] on button "Nova marcação" at bounding box center [721, 322] width 72 height 19
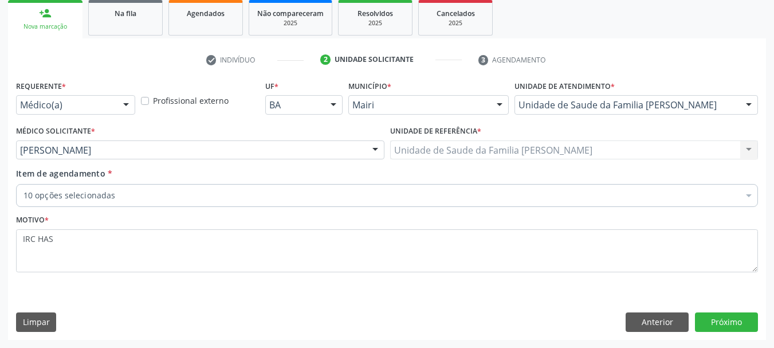
scroll to position [171, 0]
click at [731, 319] on button "Próximo" at bounding box center [726, 321] width 63 height 19
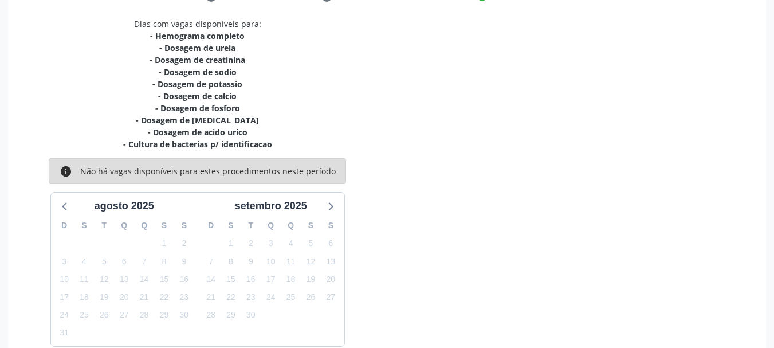
scroll to position [293, 0]
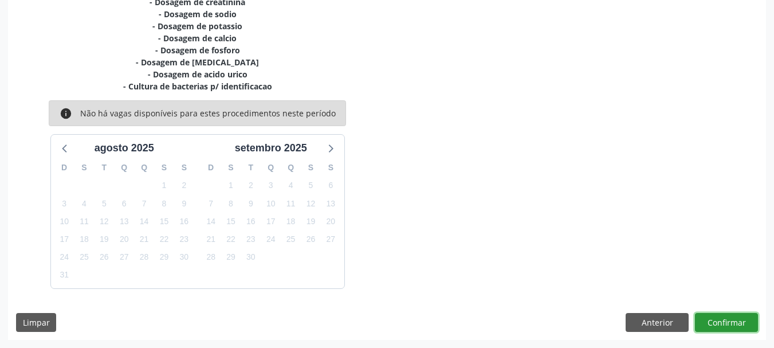
click at [715, 317] on button "Confirmar" at bounding box center [726, 322] width 63 height 19
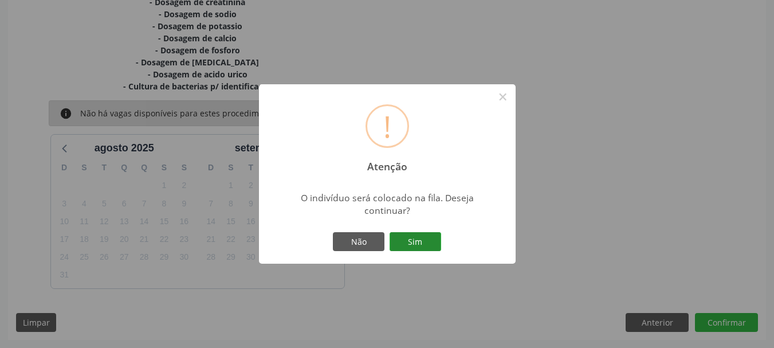
click at [424, 246] on button "Sim" at bounding box center [415, 241] width 52 height 19
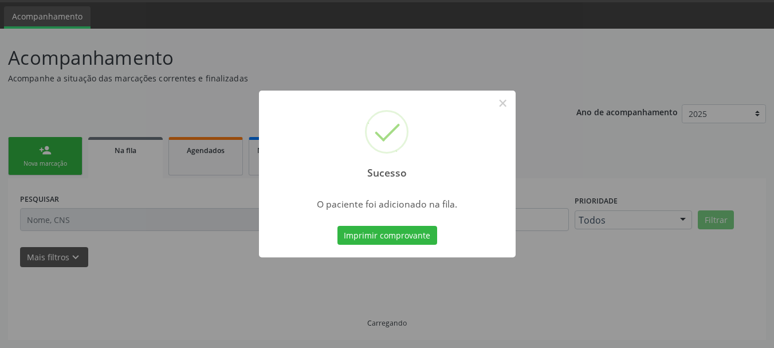
scroll to position [34, 0]
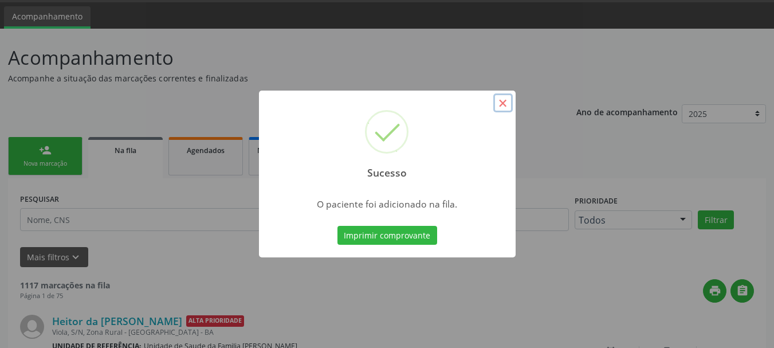
click at [503, 105] on button "×" at bounding box center [502, 102] width 19 height 19
